Goal: Find specific page/section: Find specific page/section

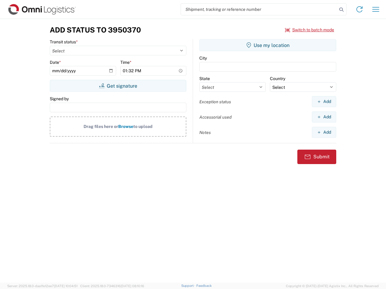
click at [259, 9] on input "search" at bounding box center [259, 9] width 156 height 11
click at [341, 10] on icon at bounding box center [341, 9] width 8 height 8
click at [359, 9] on icon at bounding box center [359, 10] width 10 height 10
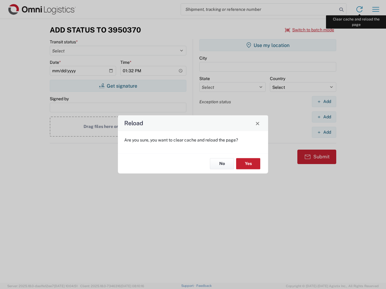
click at [375, 9] on div "Reload Are you sure, you want to clear cache and reload the page? No Yes" at bounding box center [193, 144] width 386 height 289
click at [309, 30] on div "Reload Are you sure, you want to clear cache and reload the page? No Yes" at bounding box center [193, 144] width 386 height 289
click at [118, 86] on div "Reload Are you sure, you want to clear cache and reload the page? No Yes" at bounding box center [193, 144] width 386 height 289
click at [268, 45] on div "Reload Are you sure, you want to clear cache and reload the page? No Yes" at bounding box center [193, 144] width 386 height 289
click at [324, 102] on div "Reload Are you sure, you want to clear cache and reload the page? No Yes" at bounding box center [193, 144] width 386 height 289
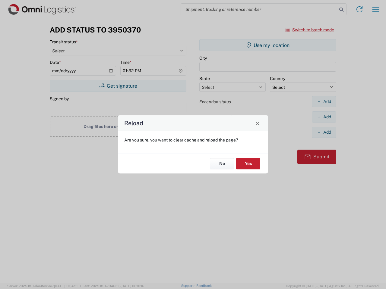
click at [324, 117] on div "Reload Are you sure, you want to clear cache and reload the page? No Yes" at bounding box center [193, 144] width 386 height 289
click at [324, 132] on div "Reload Are you sure, you want to clear cache and reload the page? No Yes" at bounding box center [193, 144] width 386 height 289
